Goal: Task Accomplishment & Management: Manage account settings

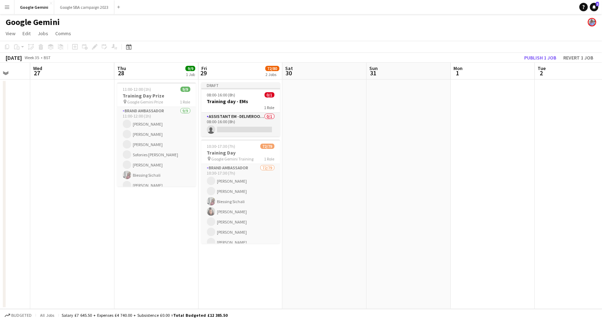
scroll to position [0, 223]
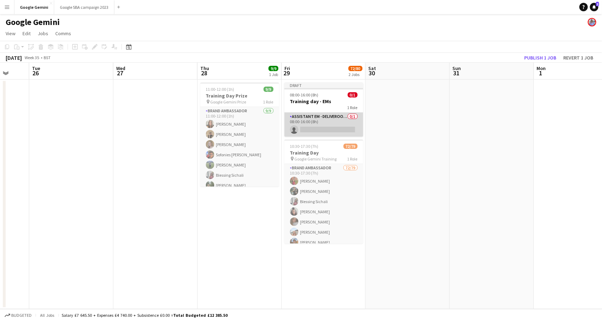
click at [328, 122] on app-card-role "Assistant EM - Deliveroo FR 0/1 08:00-16:00 (8h) single-neutral-actions" at bounding box center [324, 125] width 79 height 24
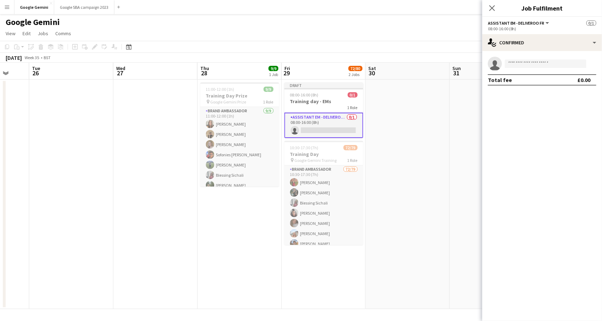
scroll to position [0, 223]
click at [384, 118] on app-date-cell at bounding box center [409, 195] width 84 height 230
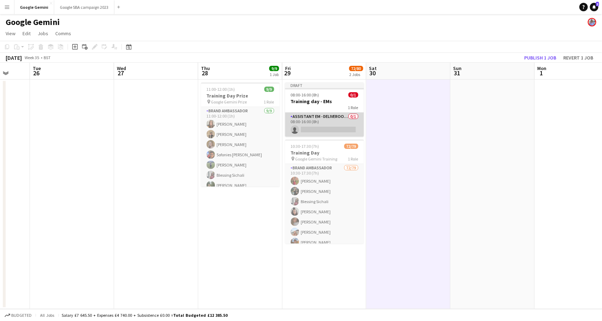
click at [304, 115] on app-card-role "Assistant EM - Deliveroo FR 0/1 08:00-16:00 (8h) single-neutral-actions" at bounding box center [324, 125] width 79 height 24
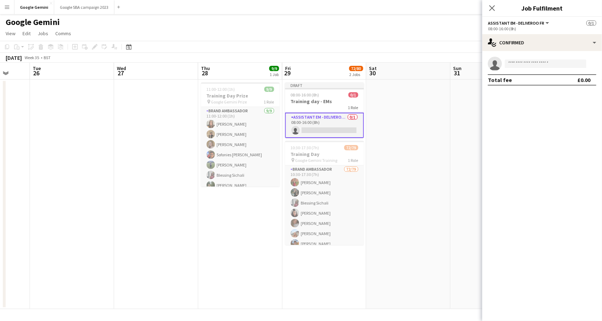
click at [489, 2] on div "Close pop-in" at bounding box center [493, 8] width 20 height 16
click at [490, 10] on icon "Close pop-in" at bounding box center [492, 8] width 7 height 7
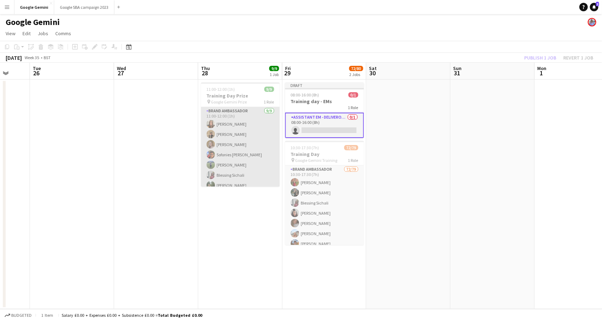
click at [272, 125] on app-card-role "Brand Ambassador [DATE] 11:00-12:00 (1h) [PERSON_NAME] [PERSON_NAME] Sofonies […" at bounding box center [240, 160] width 79 height 106
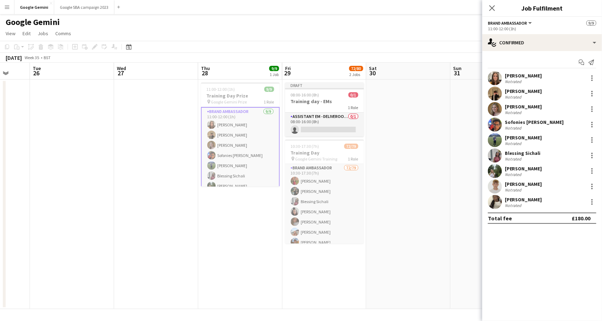
scroll to position [0, 0]
click at [493, 7] on icon at bounding box center [492, 8] width 7 height 7
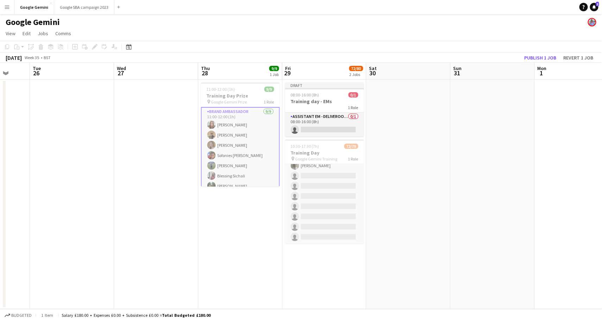
scroll to position [740, 0]
click at [312, 287] on app-date-cell "Draft 08:00-16:00 (8h) 0/1 Training day - EMs 1 Role Assistant EM - Deliveroo F…" at bounding box center [324, 195] width 84 height 230
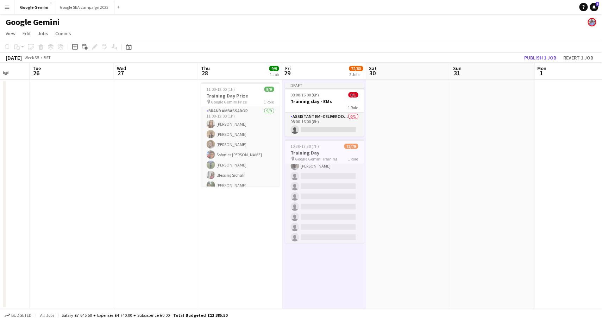
scroll to position [0, 222]
click at [318, 287] on app-date-cell "Draft 08:00-16:00 (8h) 0/1 Training day - EMs 1 Role Assistant EM - Deliveroo F…" at bounding box center [325, 195] width 84 height 230
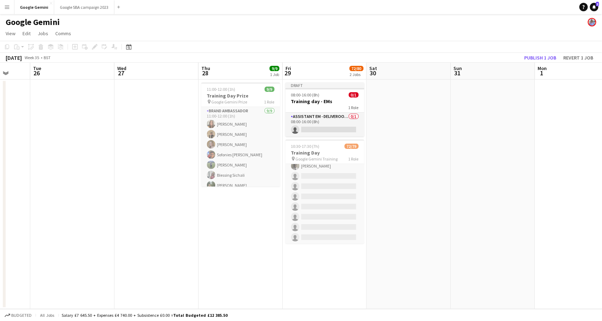
click at [331, 253] on app-date-cell "Draft 08:00-16:00 (8h) 0/1 Training day - EMs 1 Role Assistant EM - Deliveroo F…" at bounding box center [325, 195] width 84 height 230
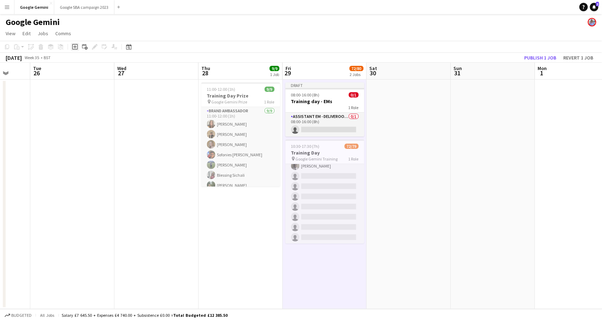
click at [74, 45] on icon at bounding box center [74, 46] width 3 height 3
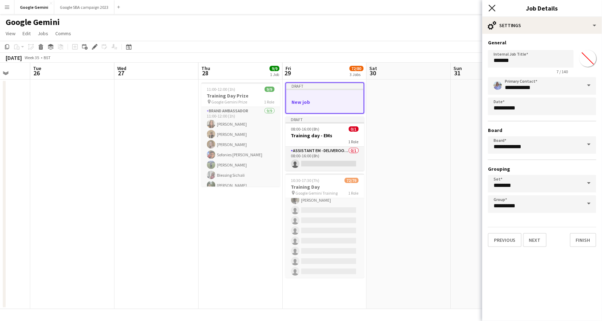
click at [493, 11] on icon "Close pop-in" at bounding box center [492, 8] width 7 height 7
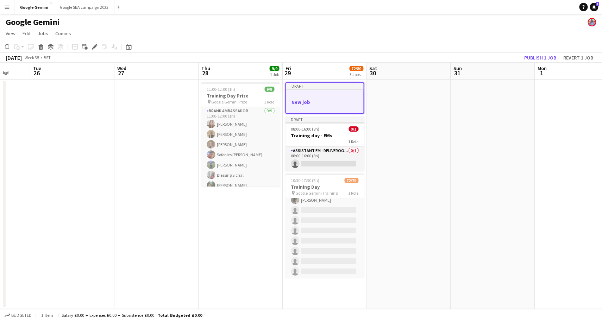
click at [331, 114] on app-date-cell "Draft New job Draft 08:00-16:00 (8h) 0/1 Training day - EMs 1 Role Assistant EM…" at bounding box center [325, 195] width 84 height 230
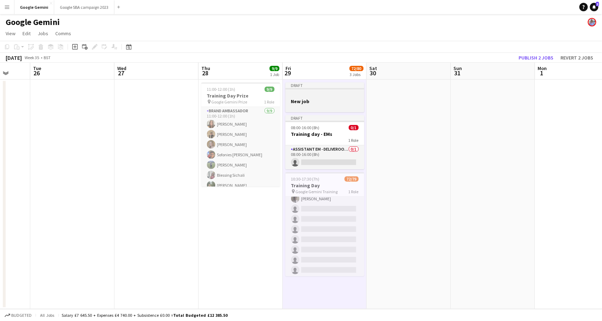
click at [327, 107] on div at bounding box center [325, 108] width 79 height 6
